Goal: Find specific page/section: Find specific page/section

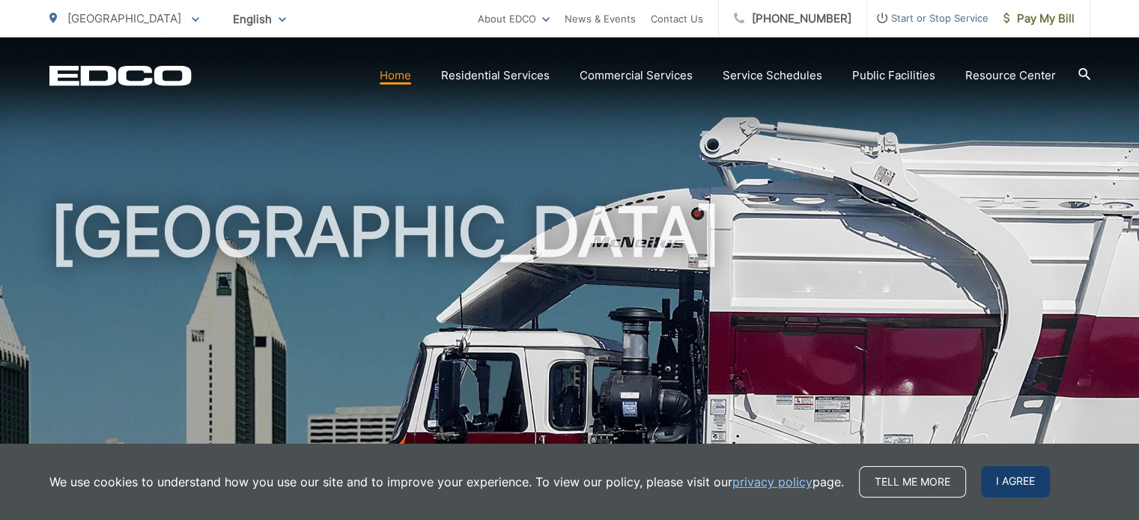
click at [1012, 485] on span "I agree" at bounding box center [1015, 481] width 69 height 31
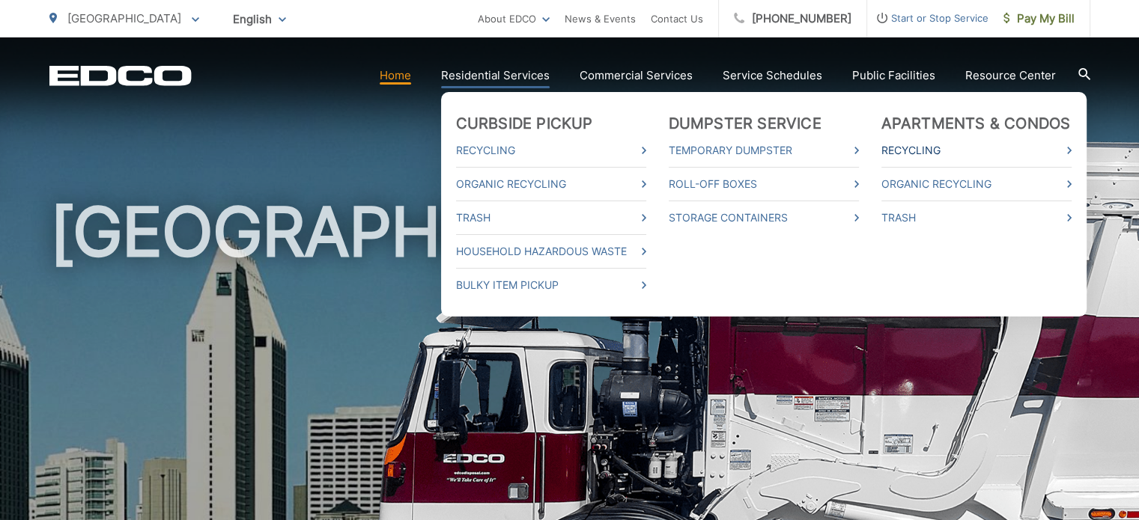
click at [926, 146] on link "Recycling" at bounding box center [976, 151] width 190 height 18
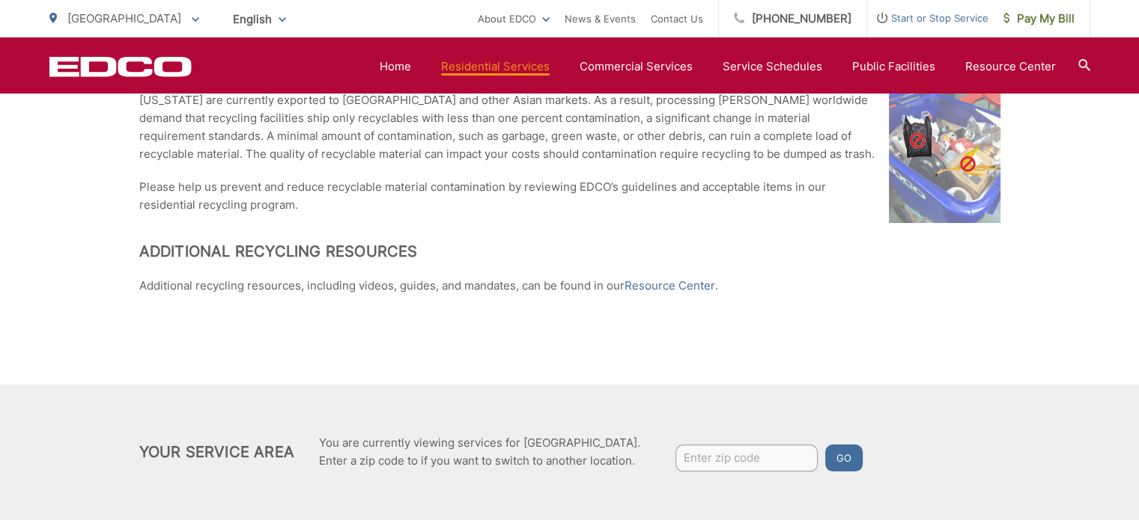
scroll to position [1318, 0]
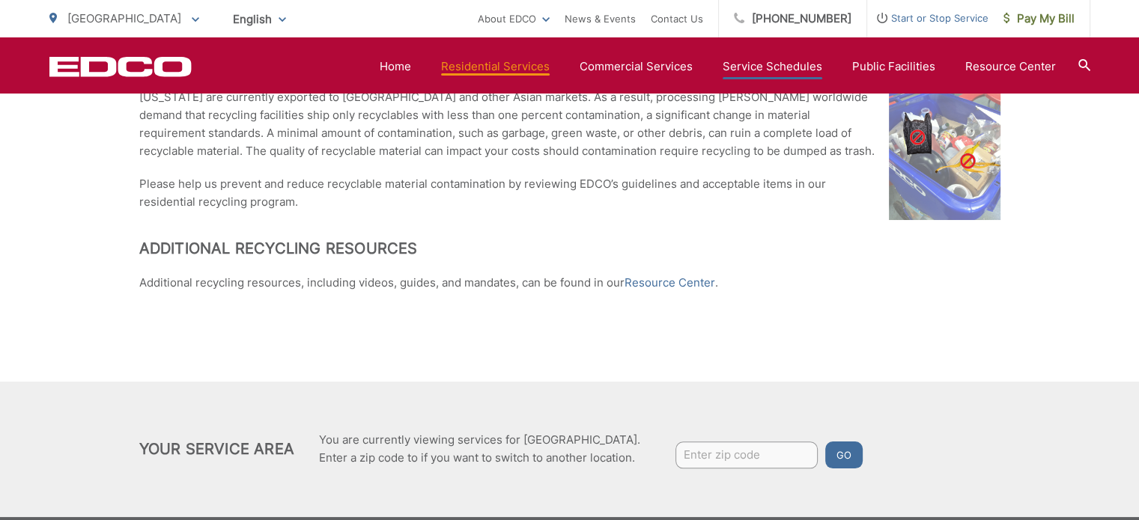
click at [791, 67] on link "Service Schedules" at bounding box center [773, 67] width 100 height 18
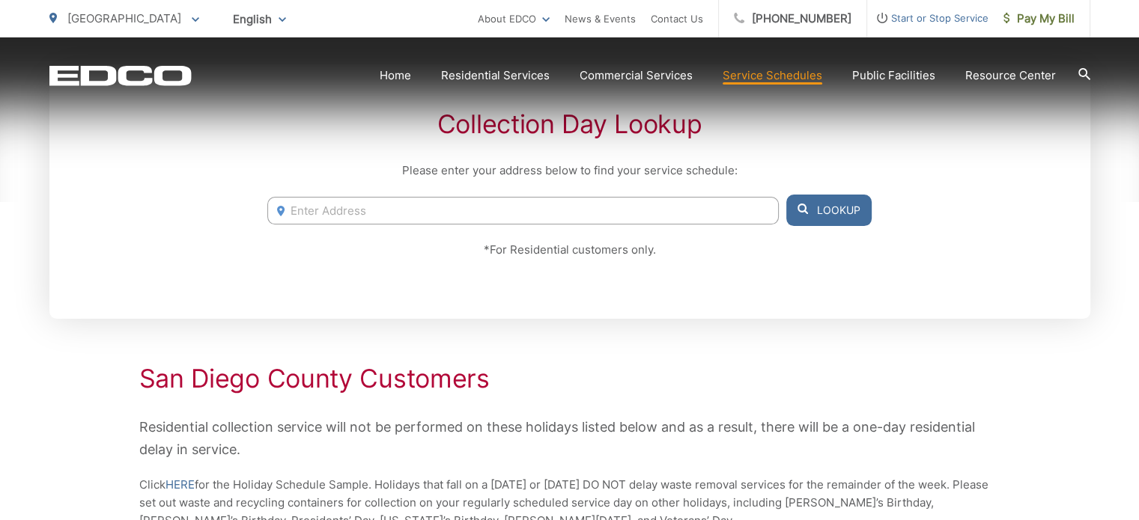
scroll to position [329, 0]
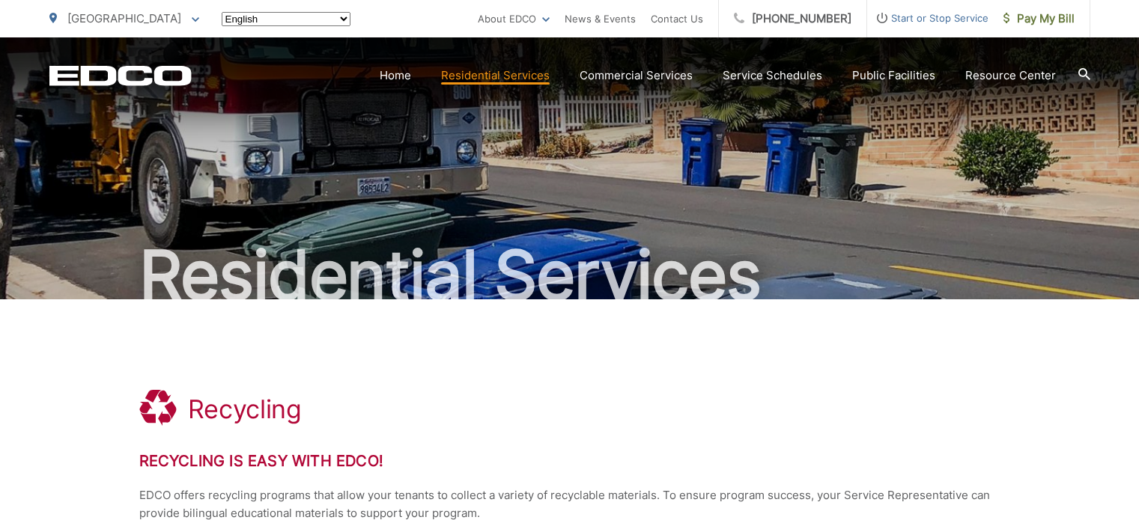
scroll to position [1318, 0]
